Goal: Information Seeking & Learning: Compare options

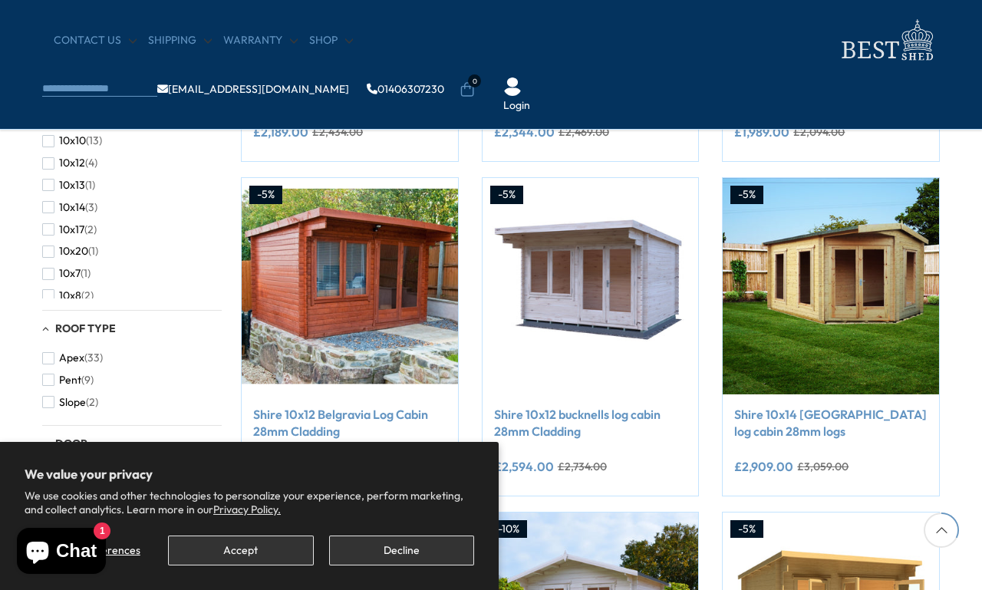
scroll to position [548, 0]
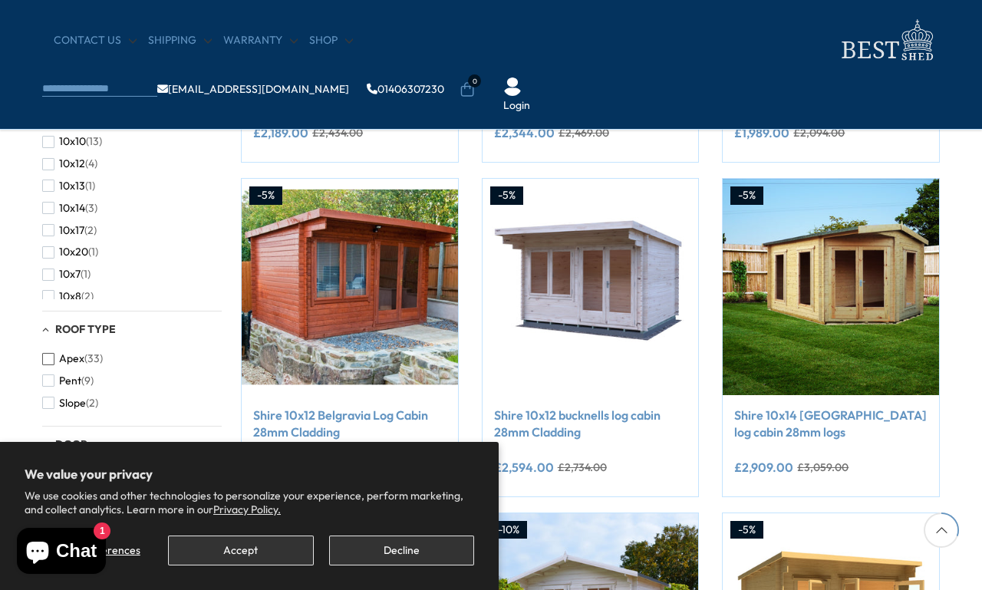
click at [46, 353] on span "button" at bounding box center [48, 359] width 12 height 12
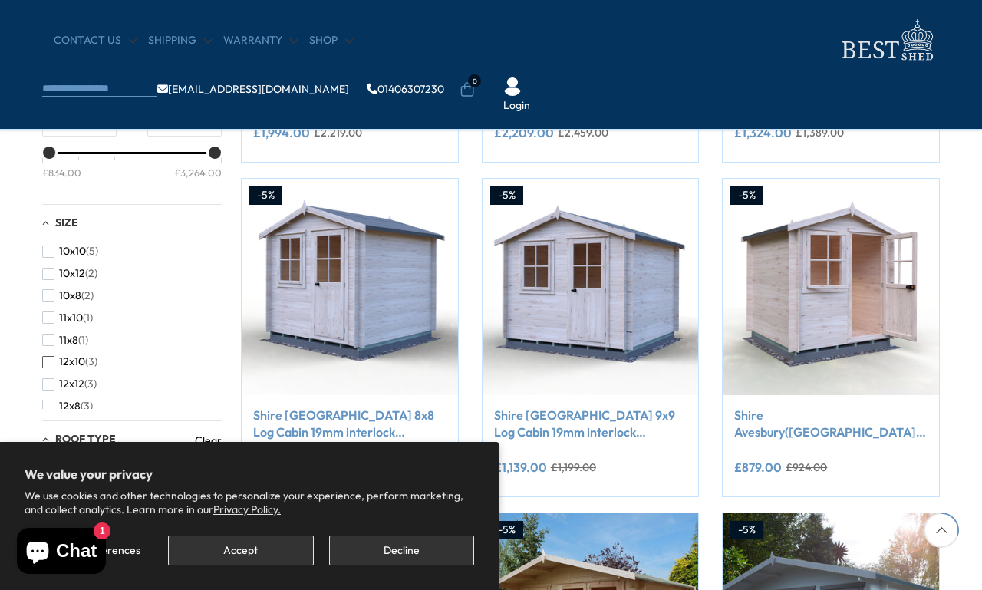
click at [43, 356] on span "button" at bounding box center [48, 362] width 12 height 12
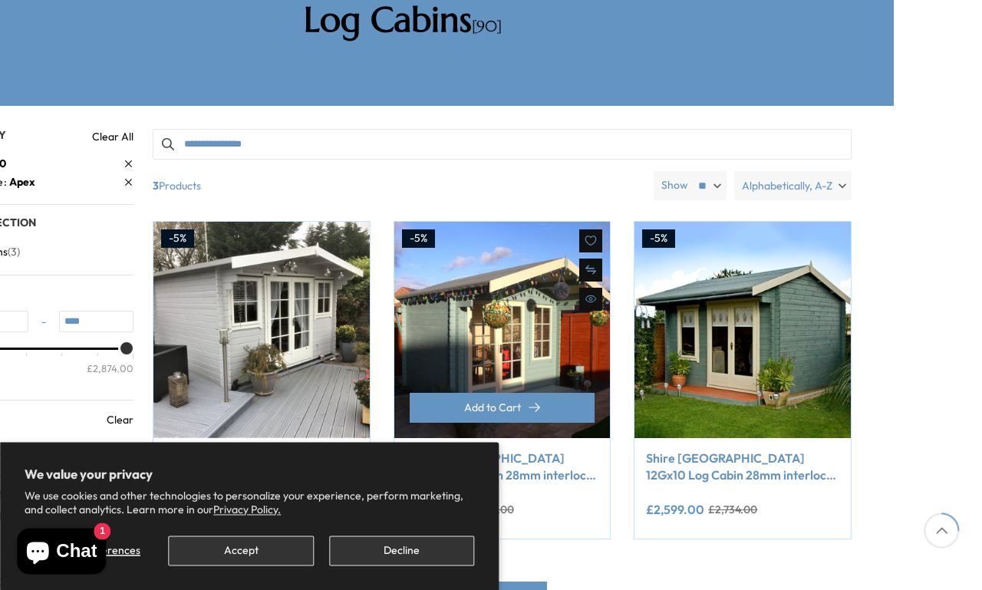
scroll to position [301, 87]
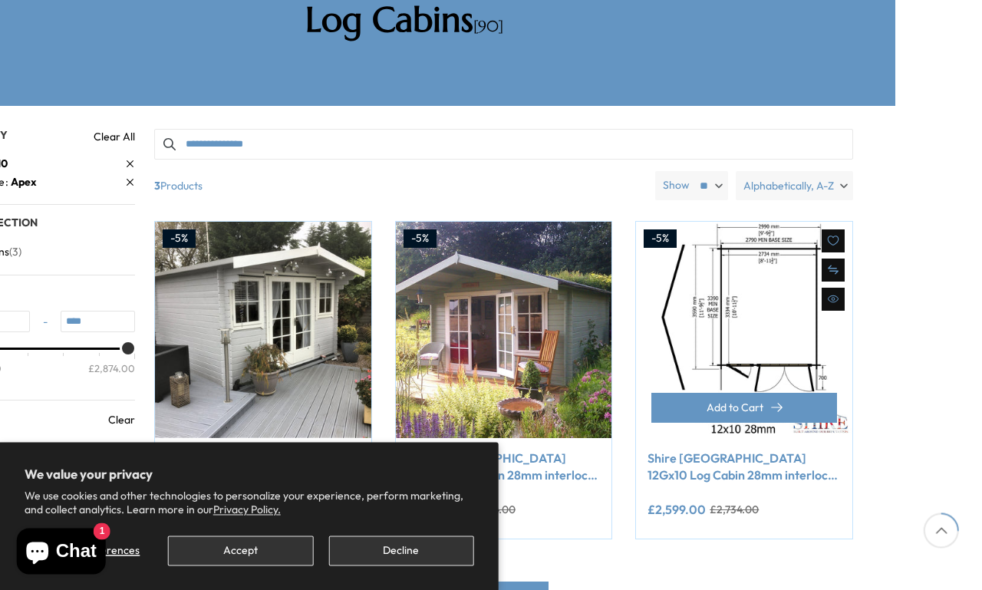
click at [773, 270] on img at bounding box center [744, 330] width 216 height 216
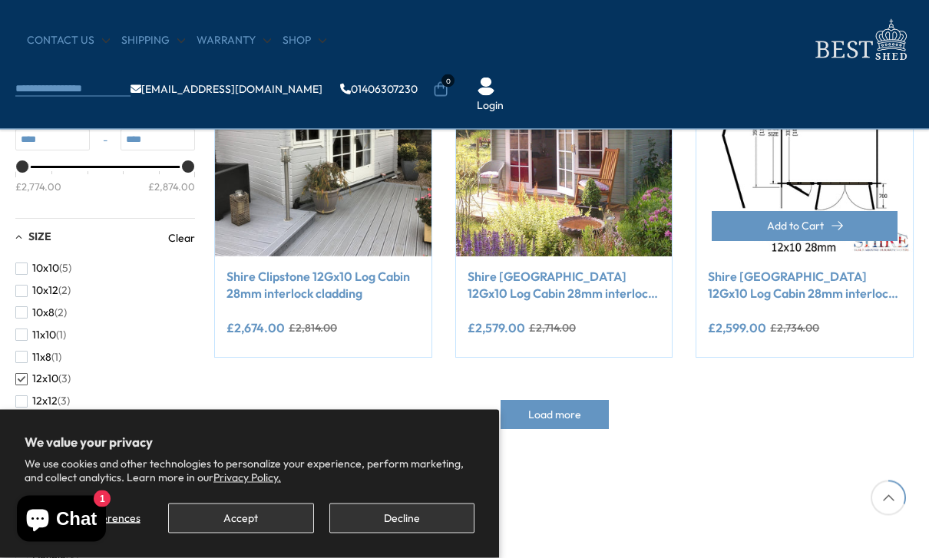
scroll to position [355, 0]
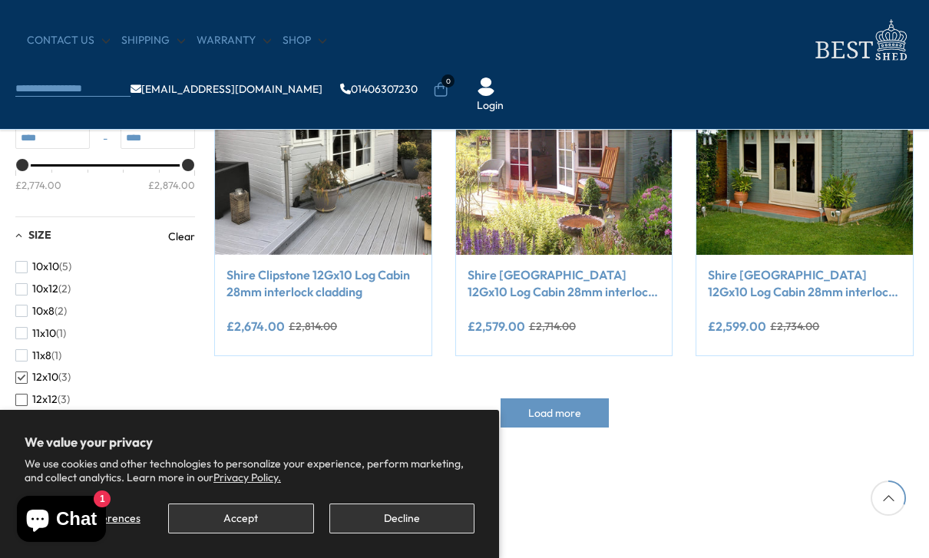
click at [21, 394] on span "button" at bounding box center [21, 400] width 12 height 12
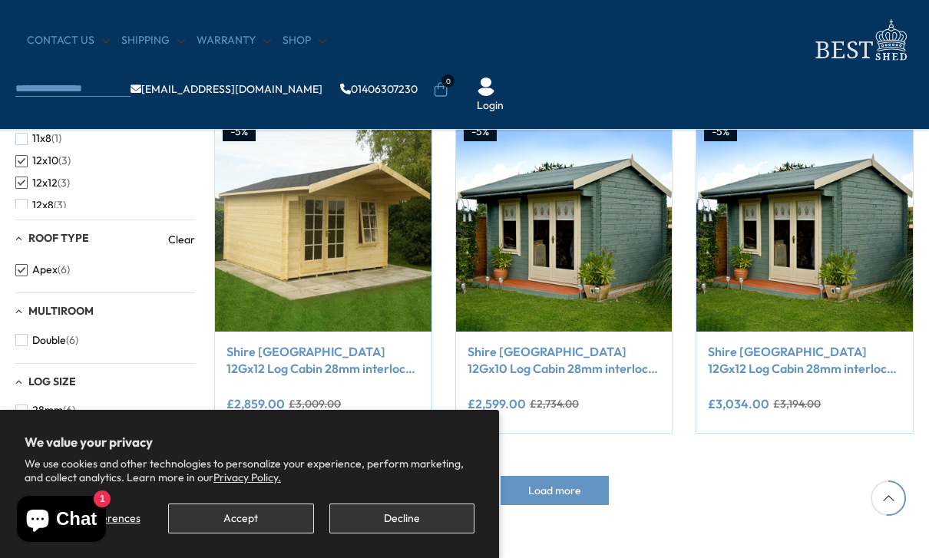
scroll to position [612, 0]
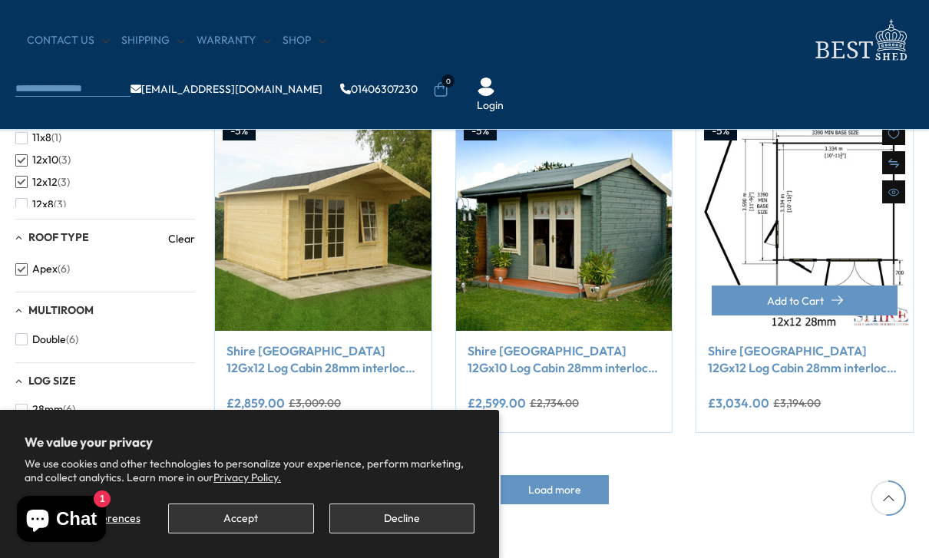
click at [834, 193] on img at bounding box center [804, 222] width 216 height 216
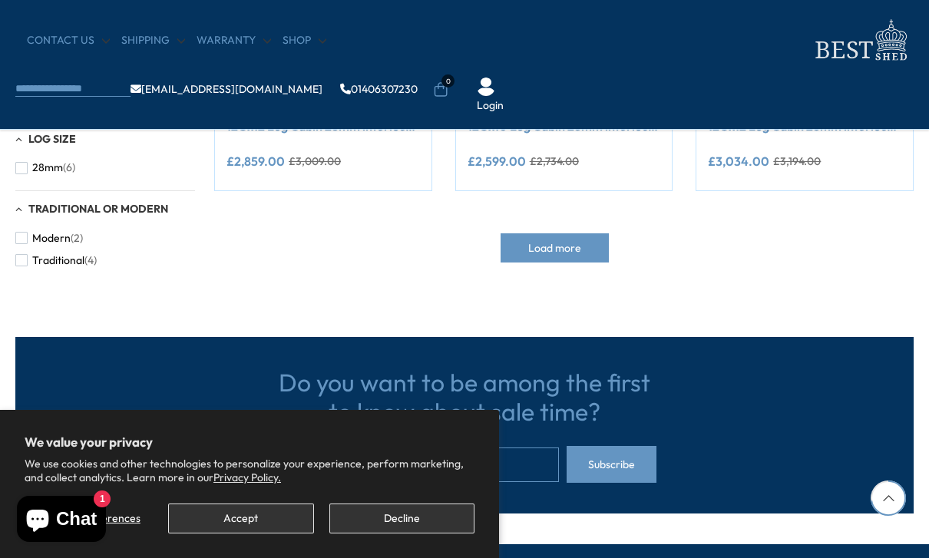
scroll to position [853, 0]
click at [19, 262] on button "Traditional (4)" at bounding box center [55, 261] width 81 height 22
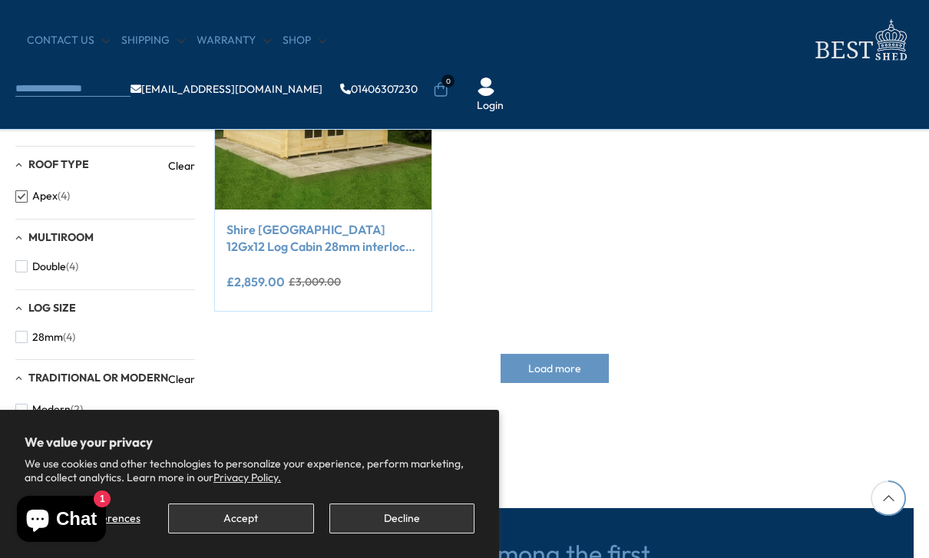
scroll to position [739, 0]
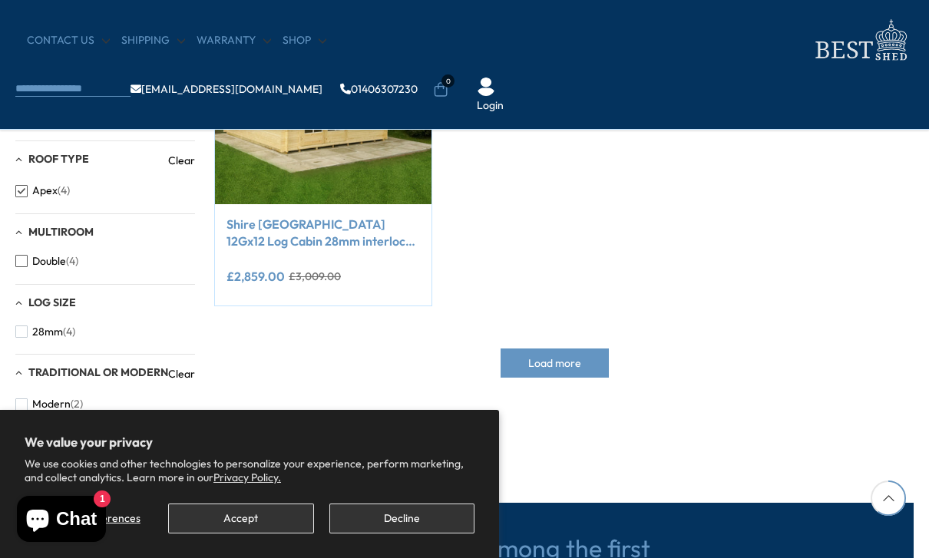
click at [18, 255] on span "button" at bounding box center [21, 261] width 12 height 12
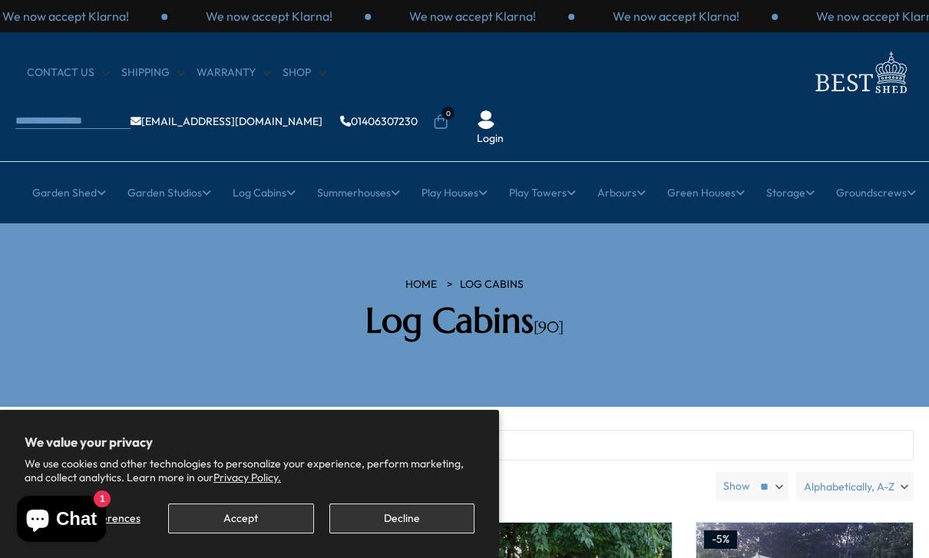
scroll to position [903, 0]
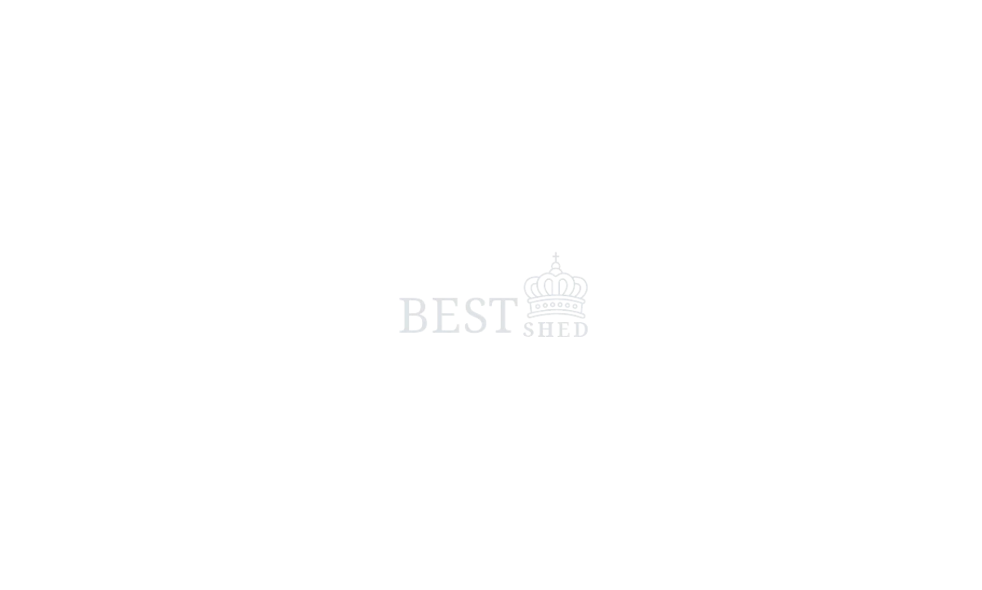
scroll to position [5, 0]
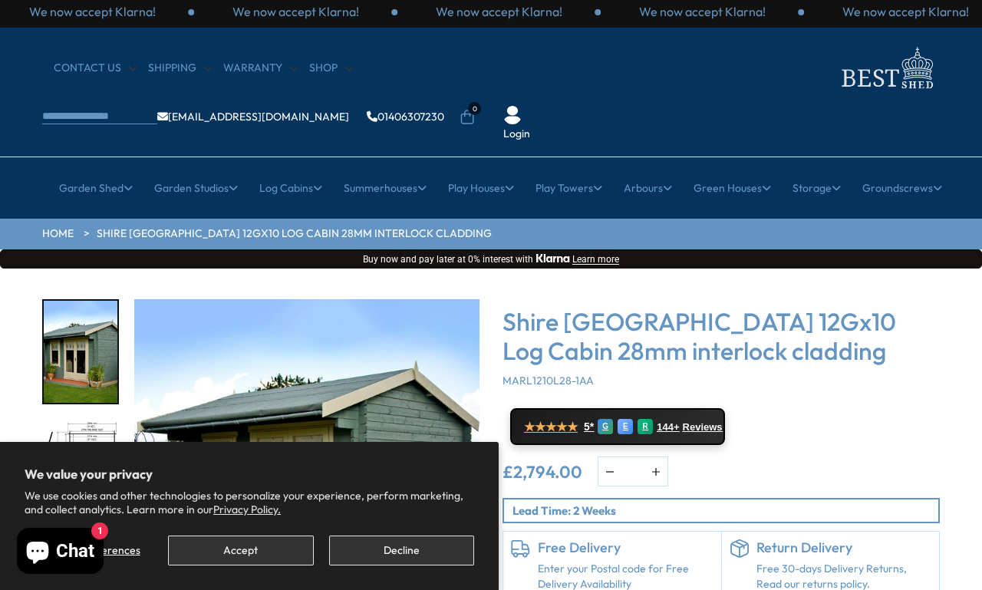
click at [431, 547] on button "Decline" at bounding box center [401, 551] width 145 height 30
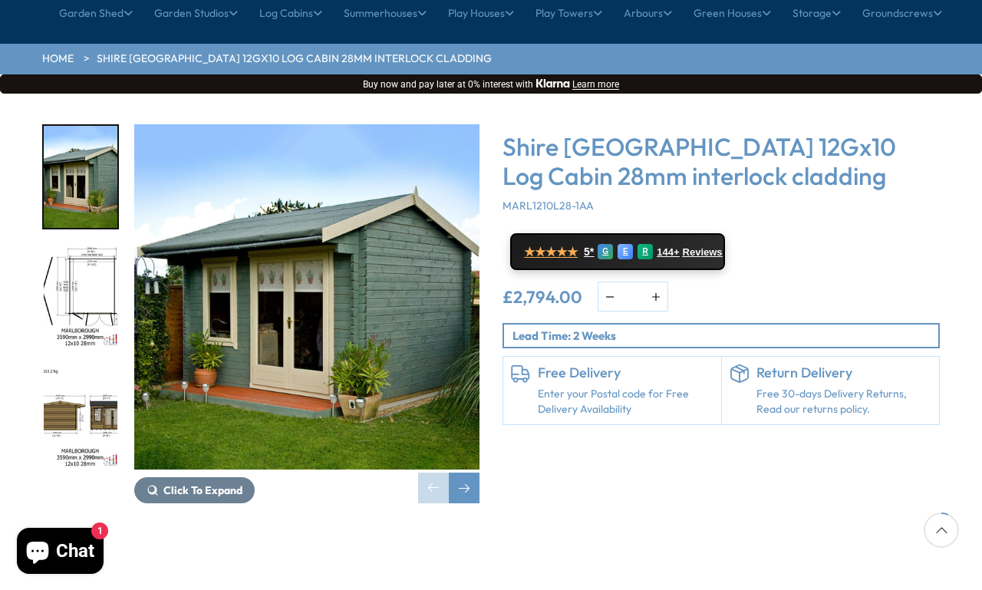
scroll to position [181, 0]
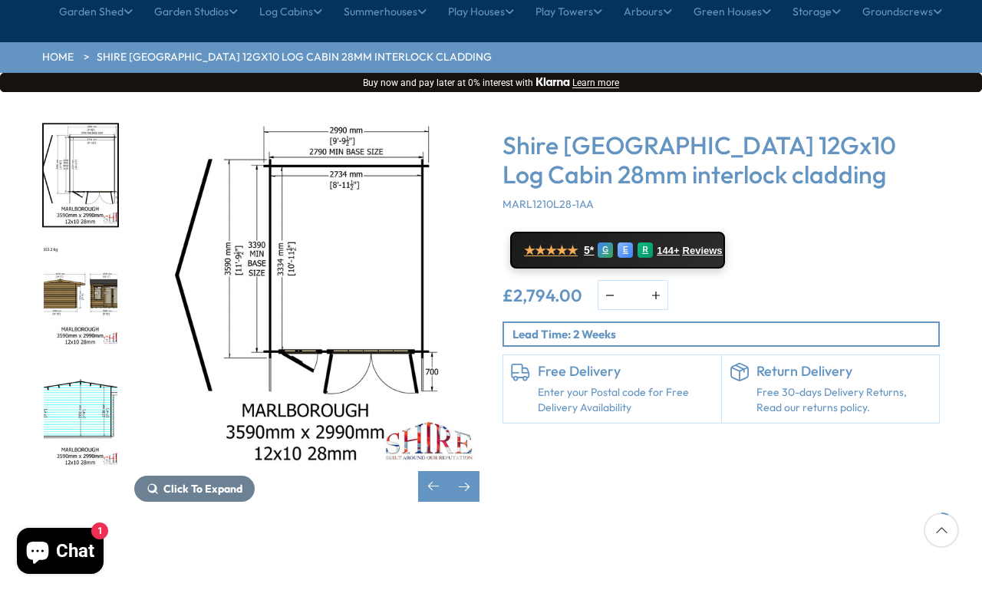
click at [75, 245] on img "3 / 16" at bounding box center [81, 296] width 74 height 102
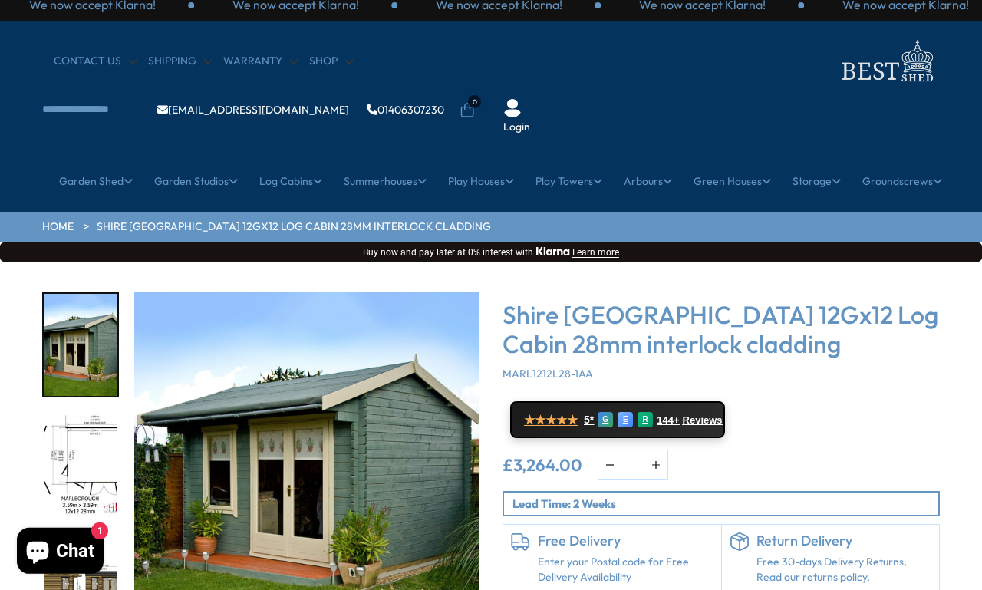
scroll to position [94, 0]
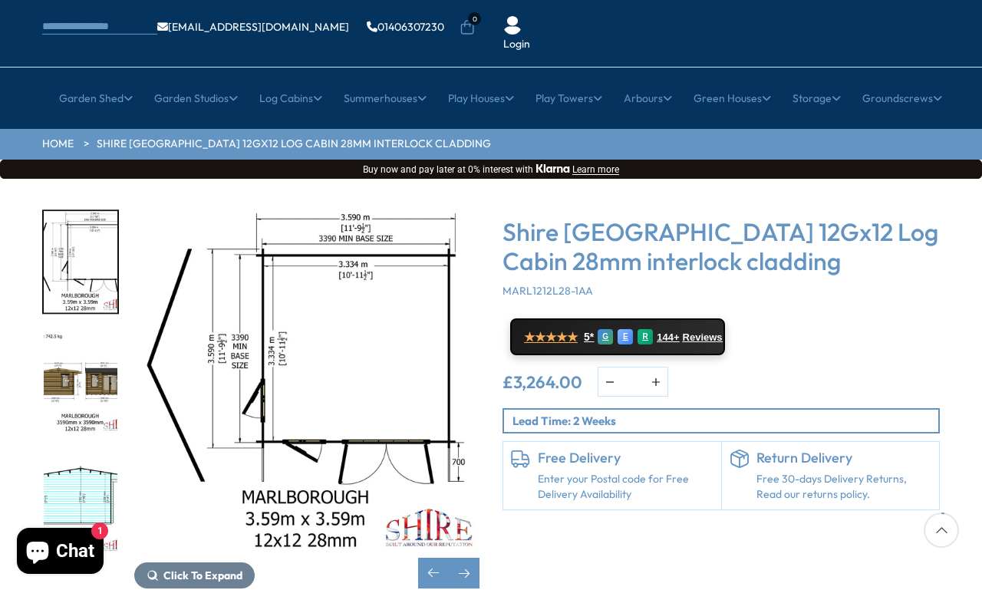
click at [81, 332] on img "3 / 18" at bounding box center [81, 383] width 74 height 102
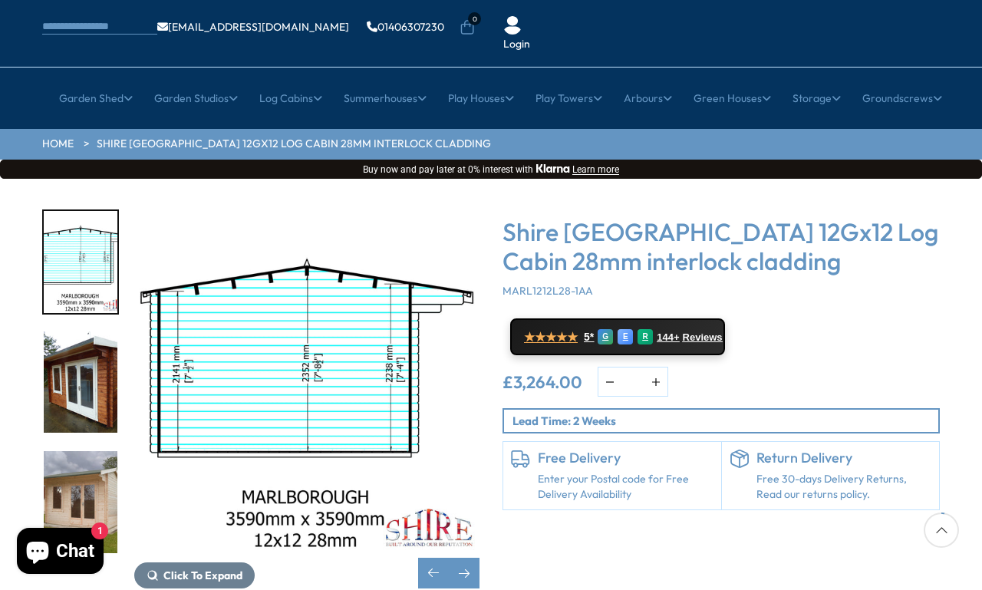
click at [66, 449] on div at bounding box center [88, 382] width 92 height 345
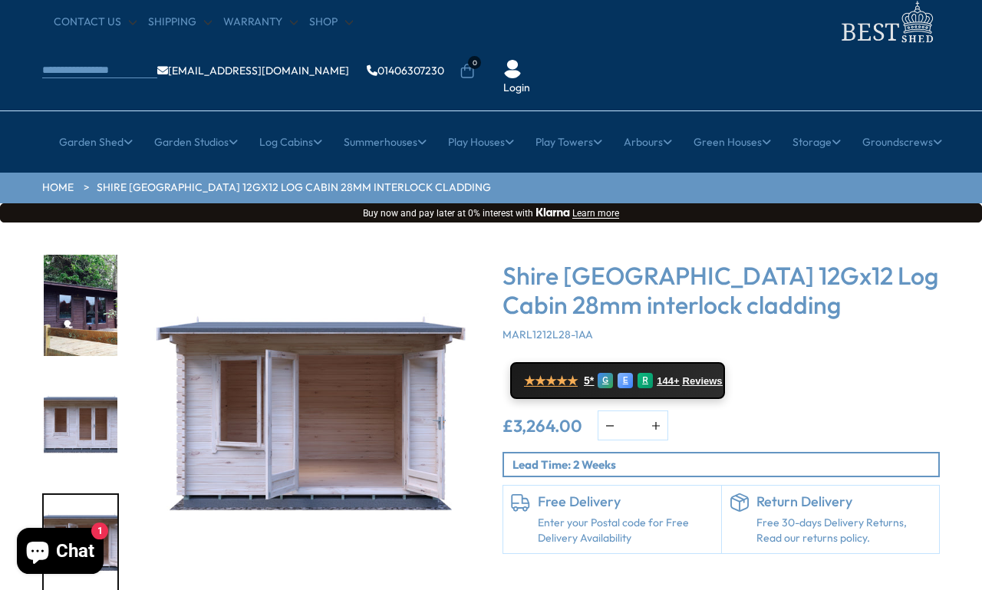
scroll to position [0, 0]
